Goal: Information Seeking & Learning: Learn about a topic

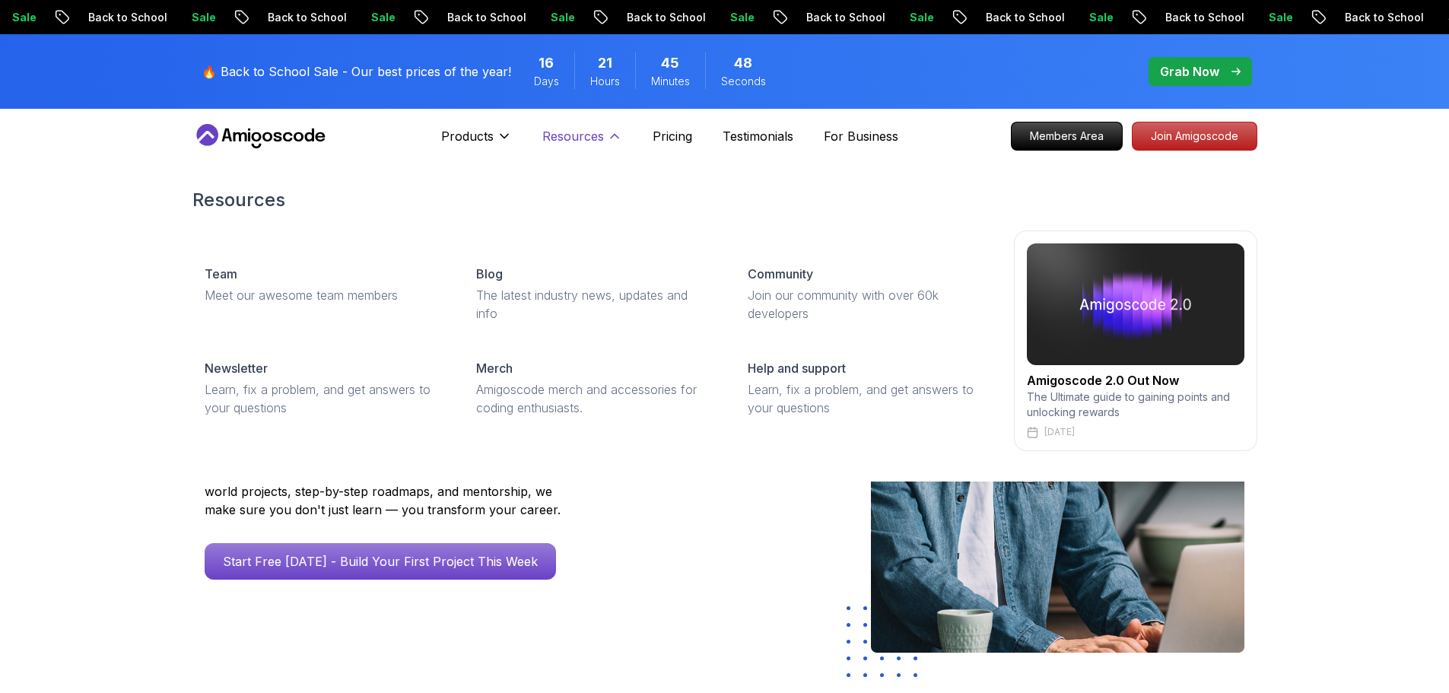
click at [597, 135] on p "Resources" at bounding box center [574, 136] width 62 height 18
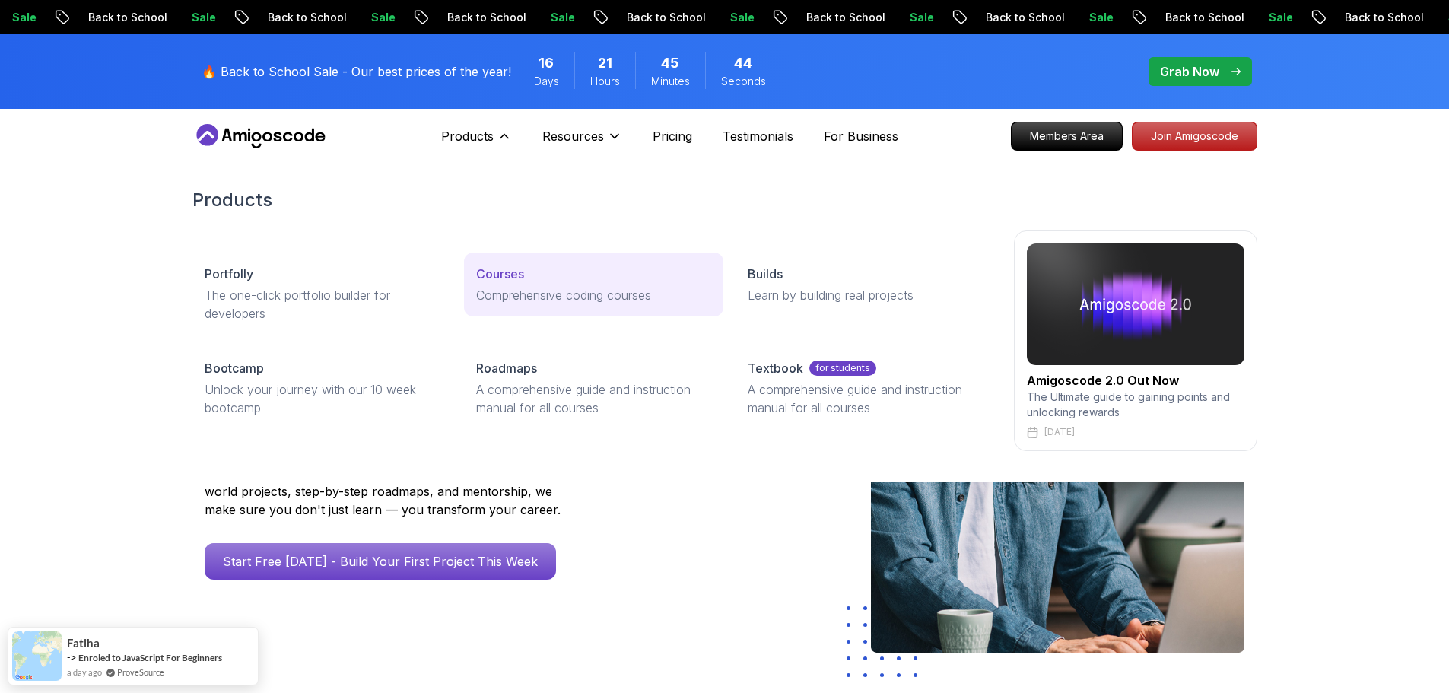
click at [564, 299] on p "Comprehensive coding courses" at bounding box center [593, 295] width 235 height 18
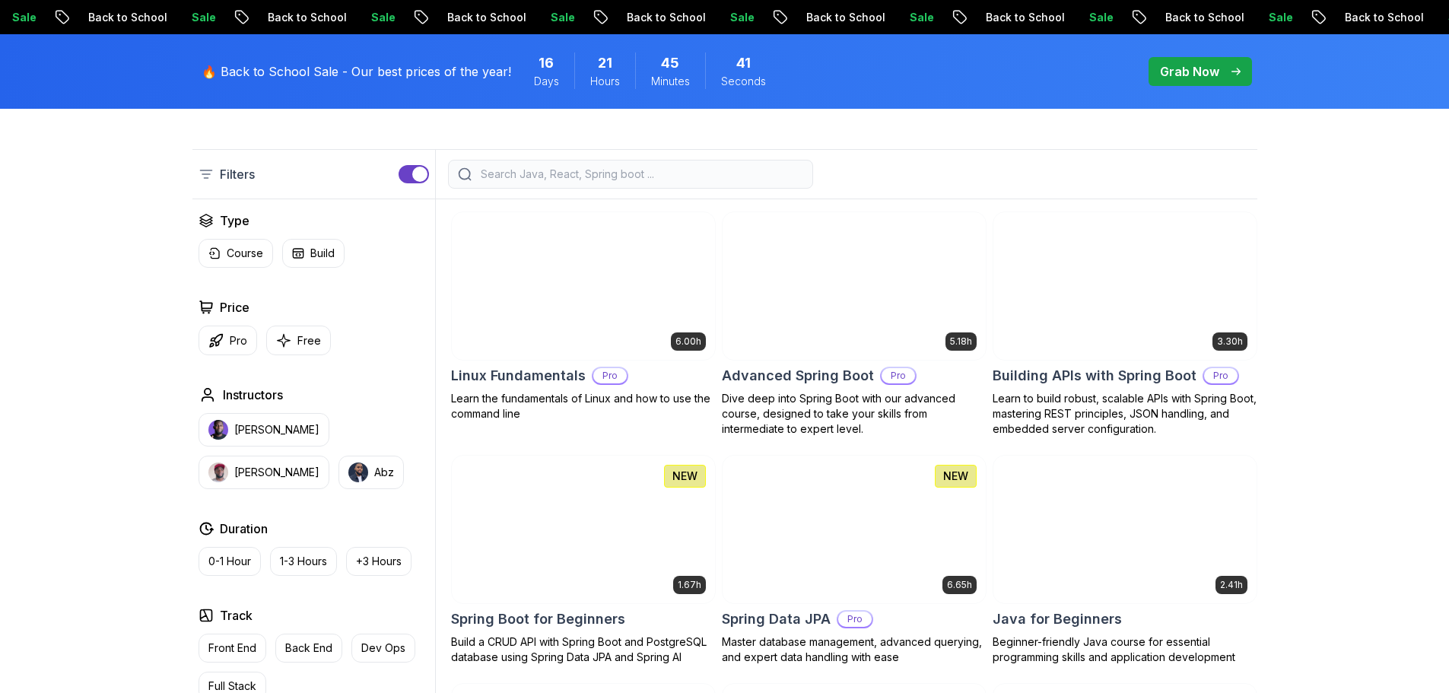
scroll to position [374, 0]
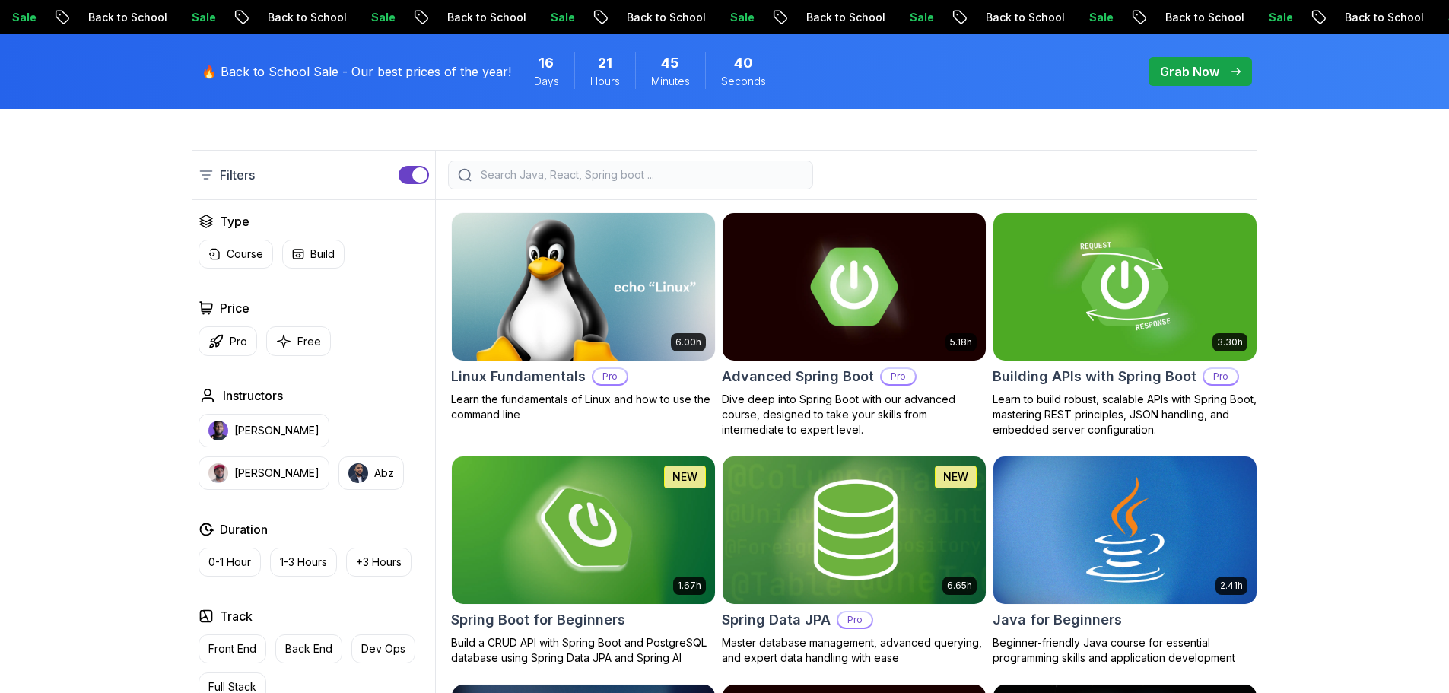
click at [412, 176] on div "button" at bounding box center [419, 174] width 15 height 15
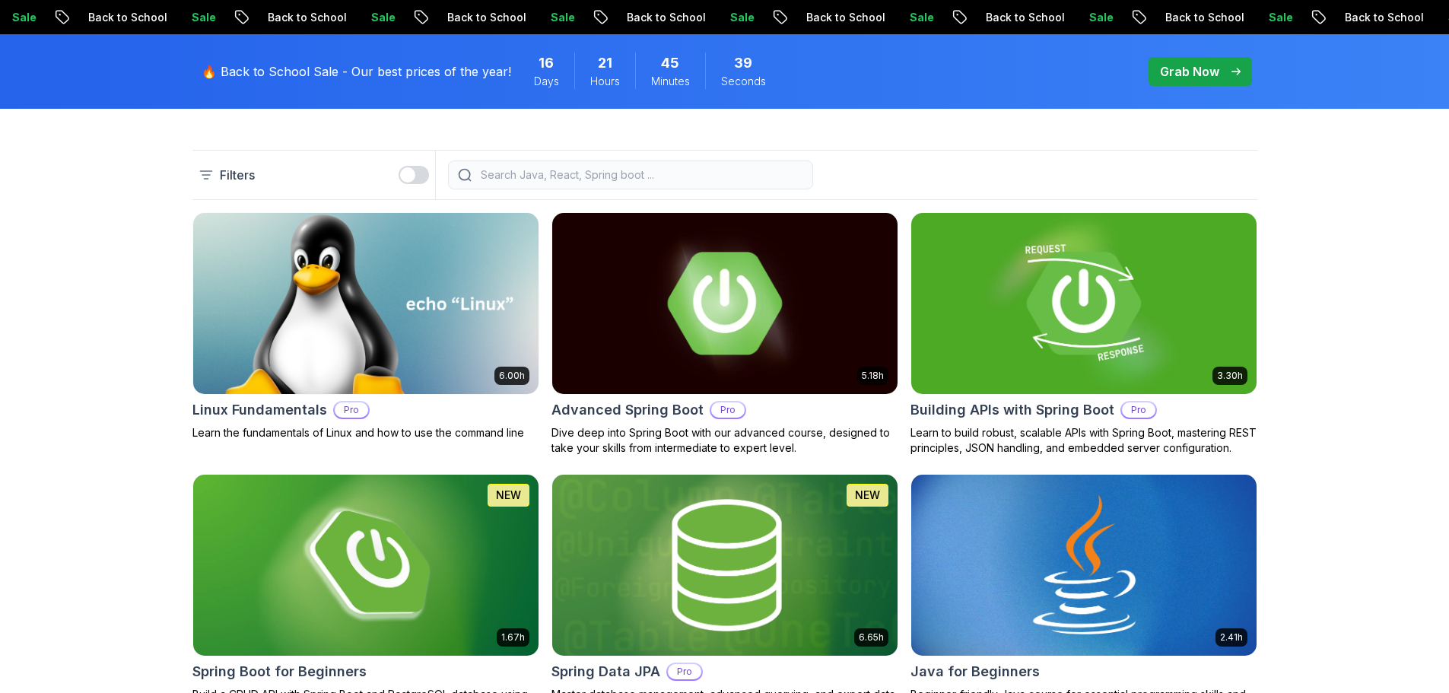
click at [412, 176] on div "button" at bounding box center [407, 174] width 15 height 15
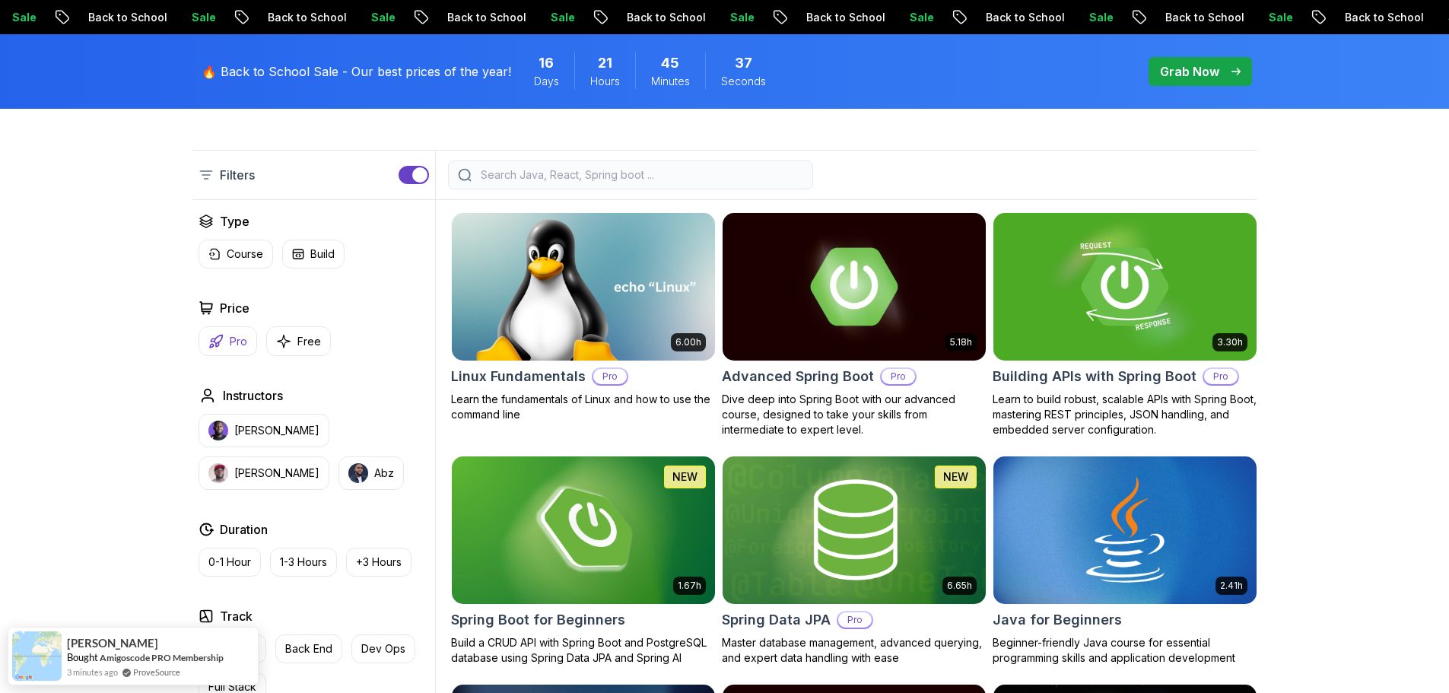
click at [232, 343] on p "Pro" at bounding box center [239, 341] width 18 height 15
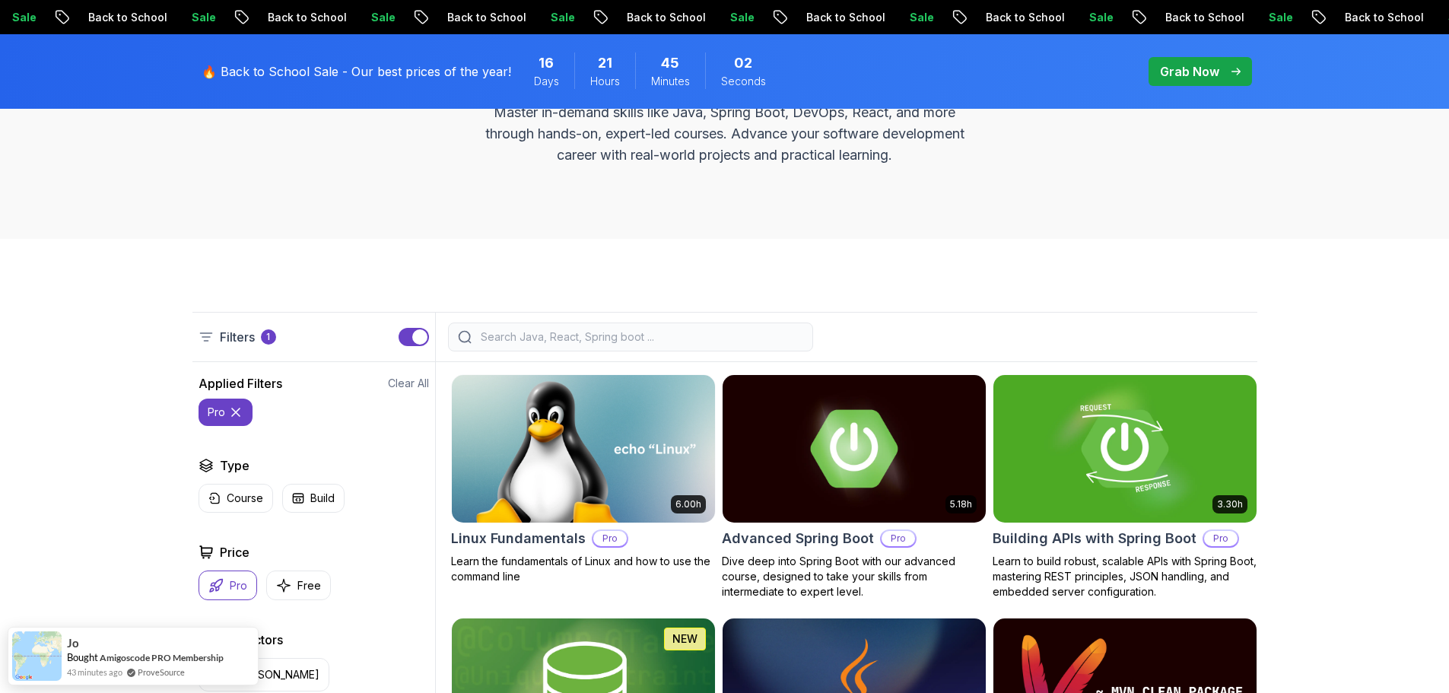
scroll to position [212, 0]
